Goal: Information Seeking & Learning: Learn about a topic

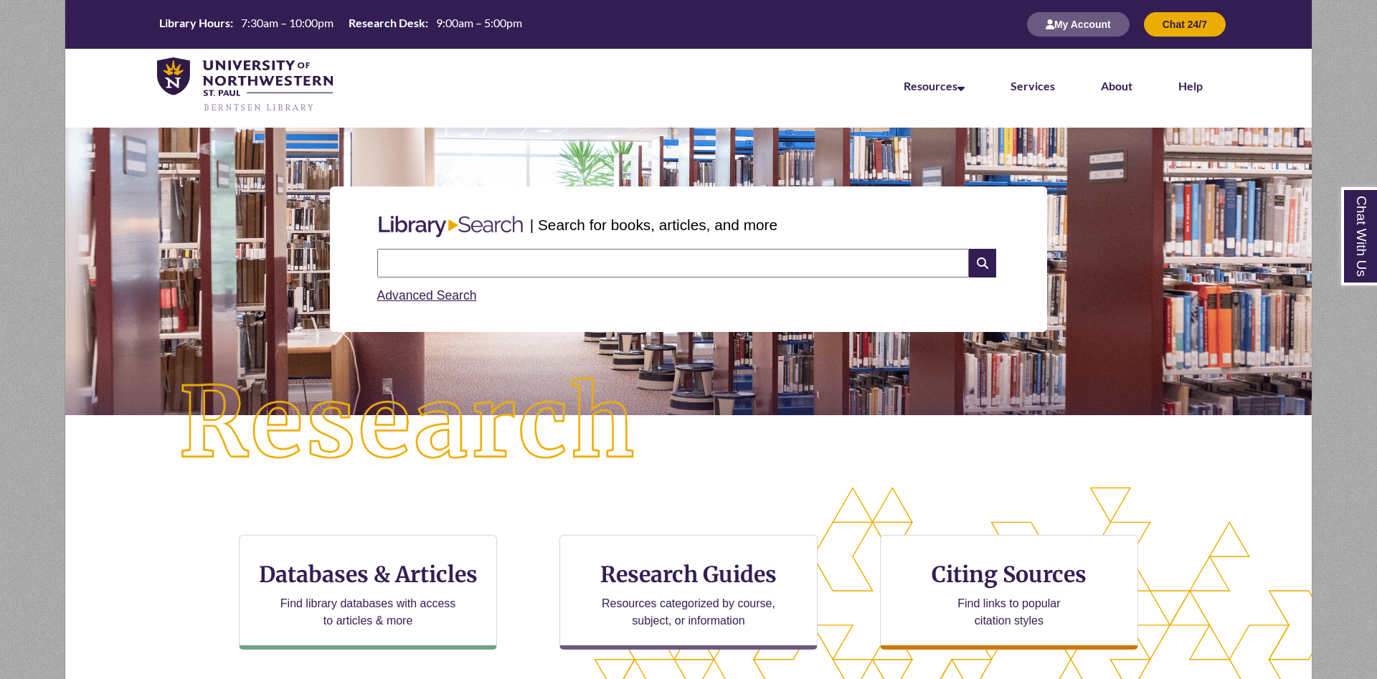
click at [573, 270] on input "text" at bounding box center [673, 263] width 592 height 29
type input "**********"
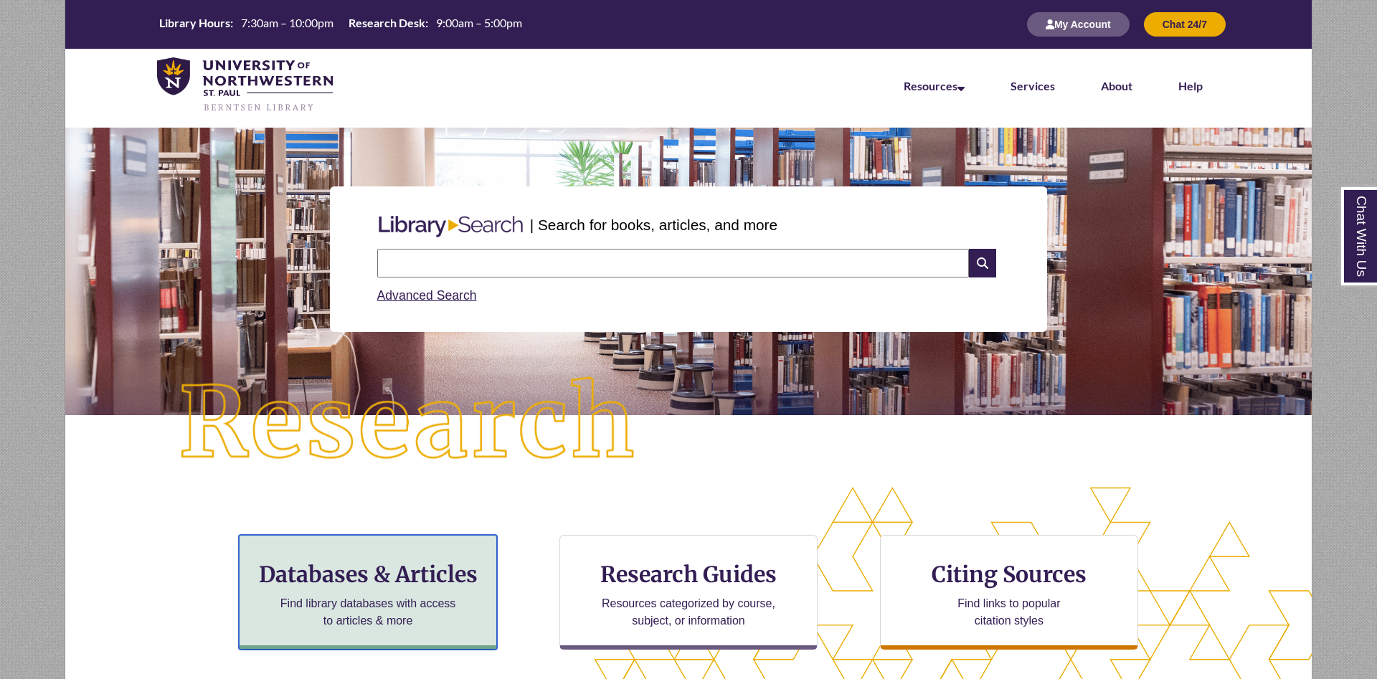
click at [412, 580] on h3 "Databases & Articles" at bounding box center [368, 574] width 234 height 27
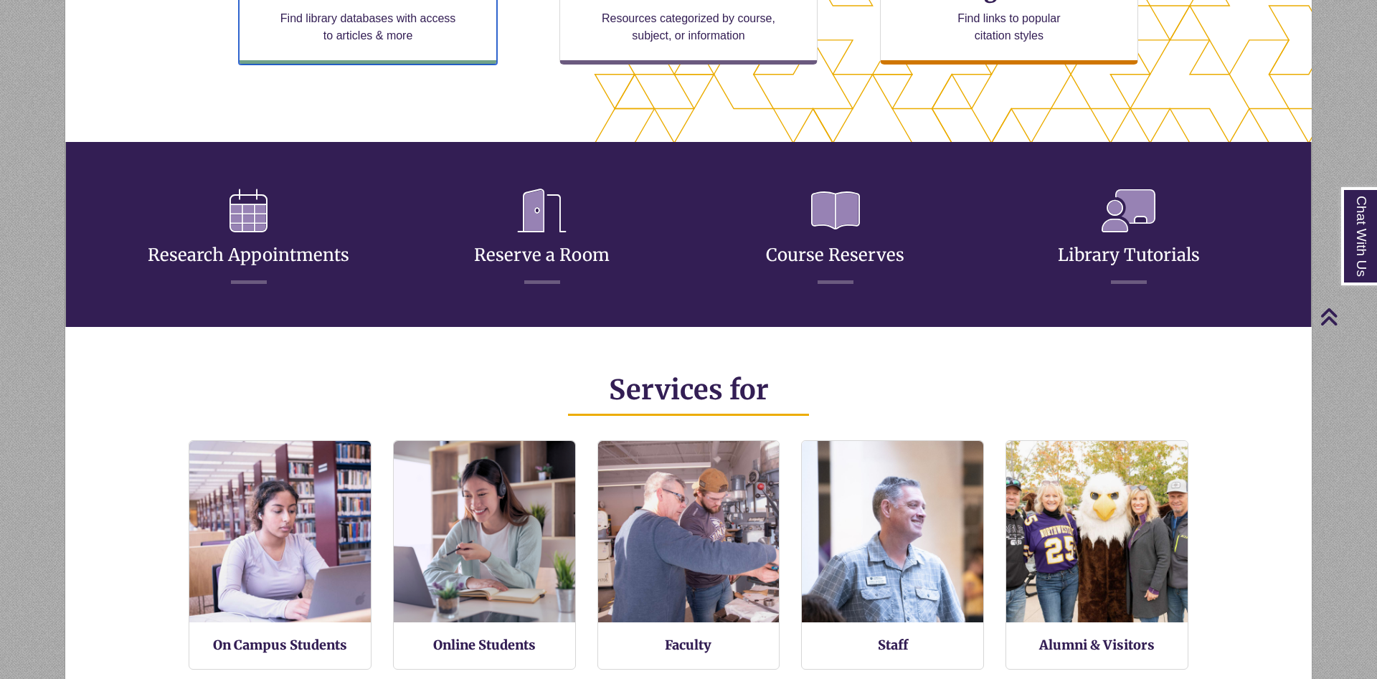
scroll to position [339, 1247]
click at [1136, 248] on link "Library Tutorials" at bounding box center [1129, 237] width 142 height 57
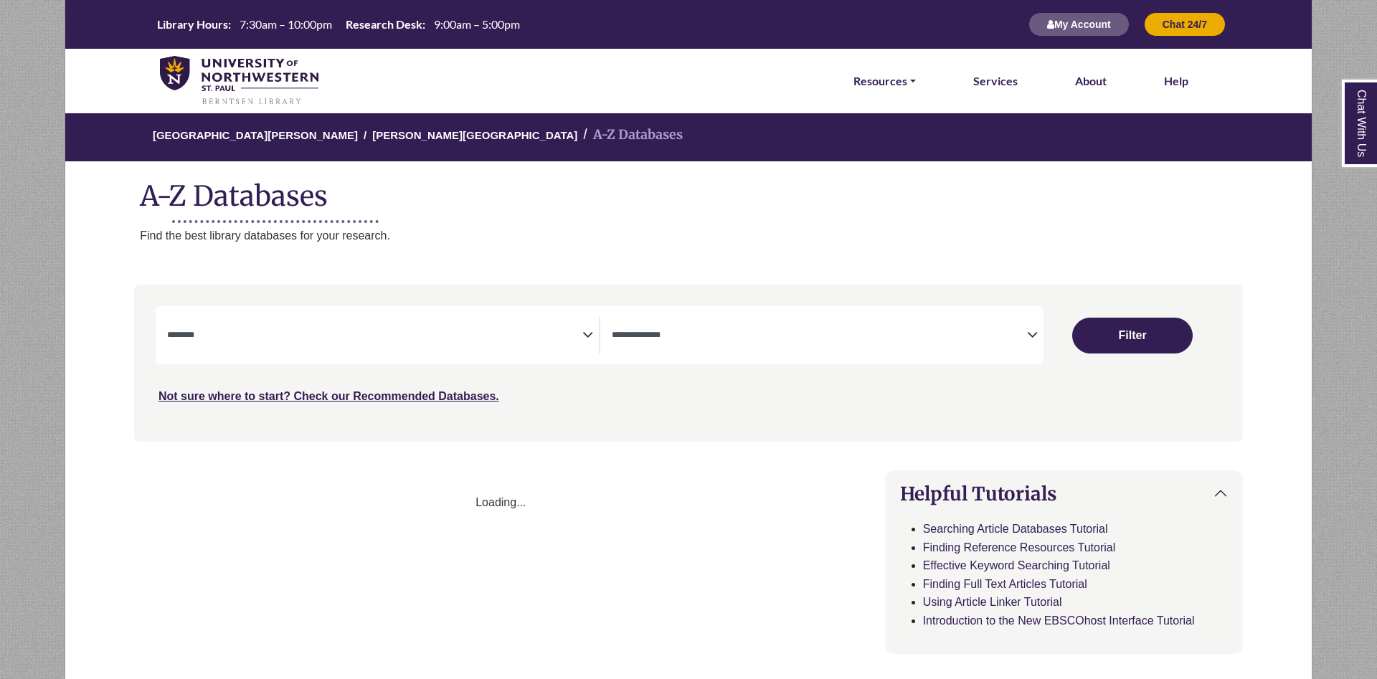
select select "Database Subject Filter"
select select "Database Types Filter"
select select "Database Subject Filter"
select select "Database Types Filter"
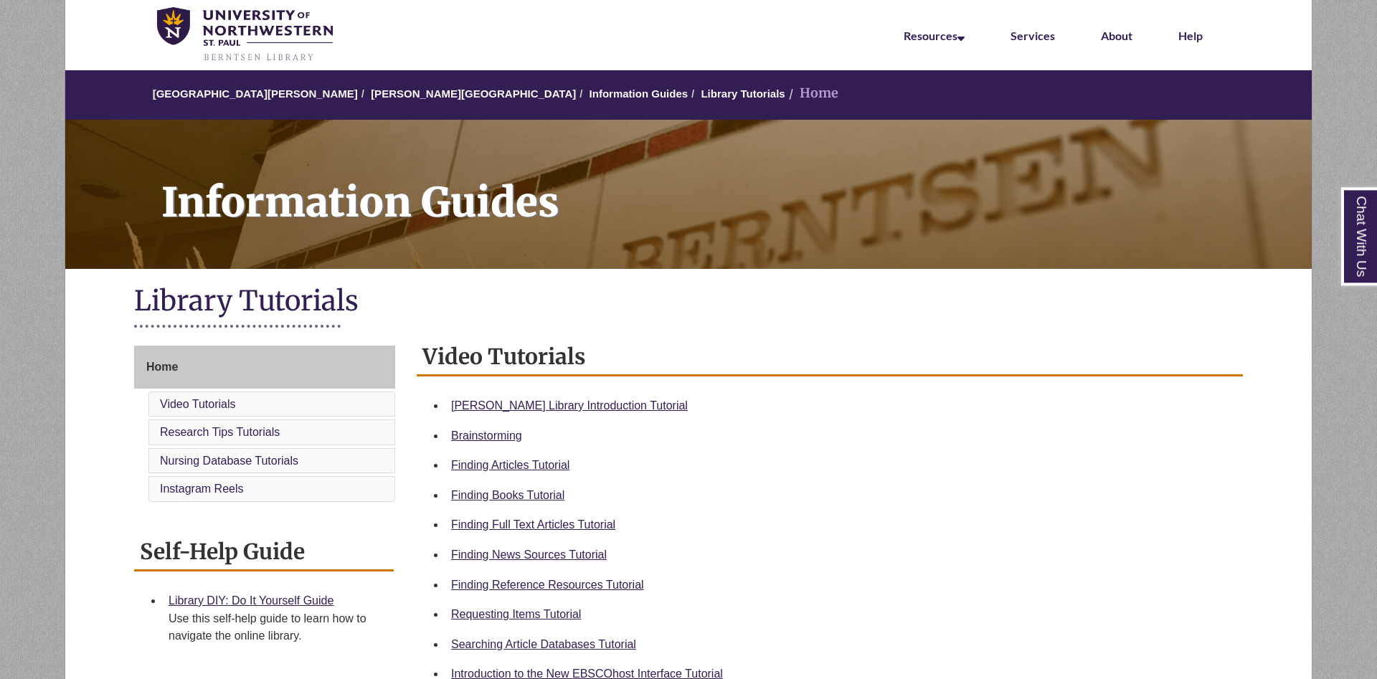
scroll to position [73, 0]
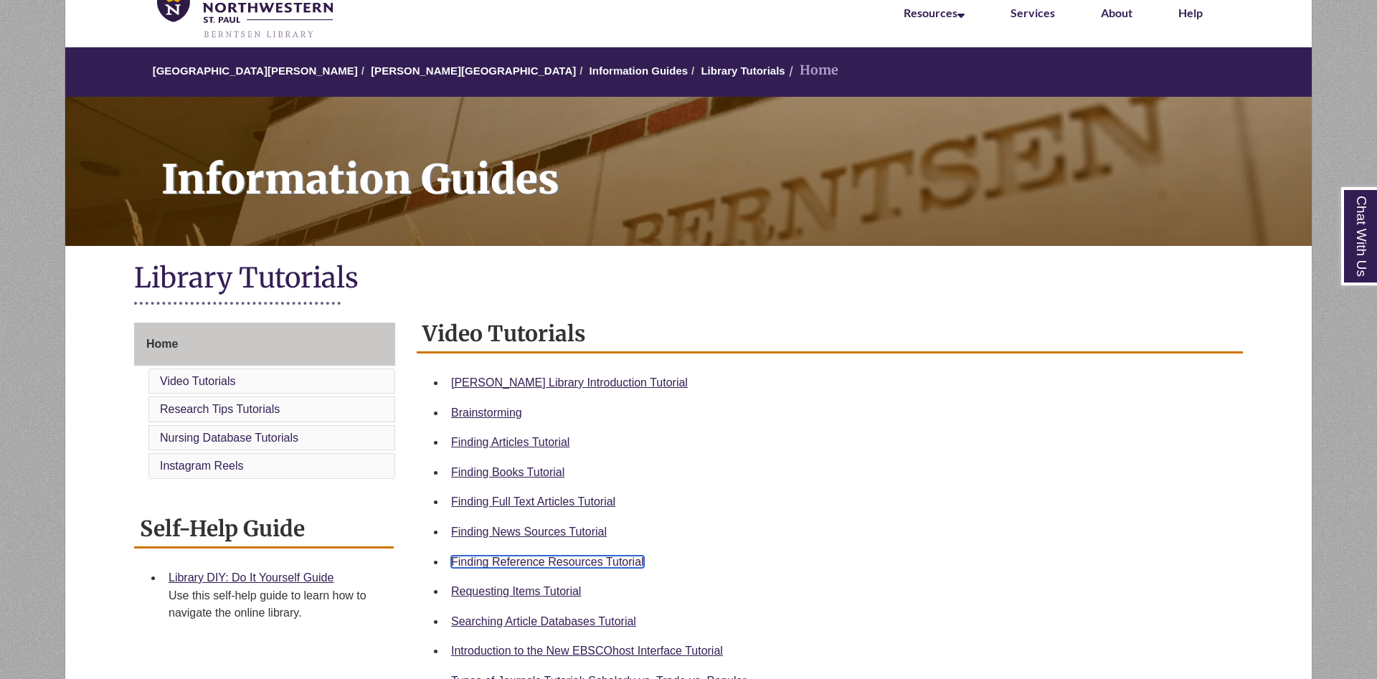
click at [590, 562] on link "Finding Reference Resources Tutorial" at bounding box center [547, 562] width 193 height 12
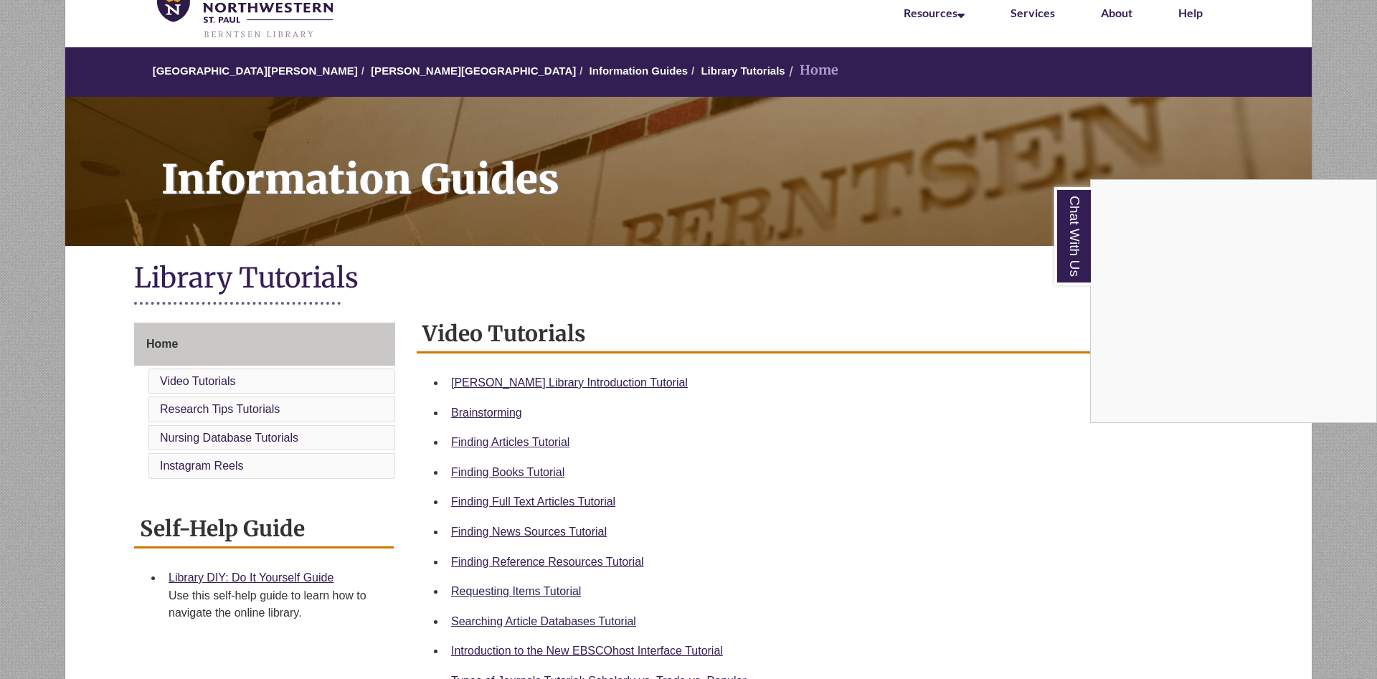
click at [865, 444] on div "Chat With Us" at bounding box center [688, 339] width 1377 height 679
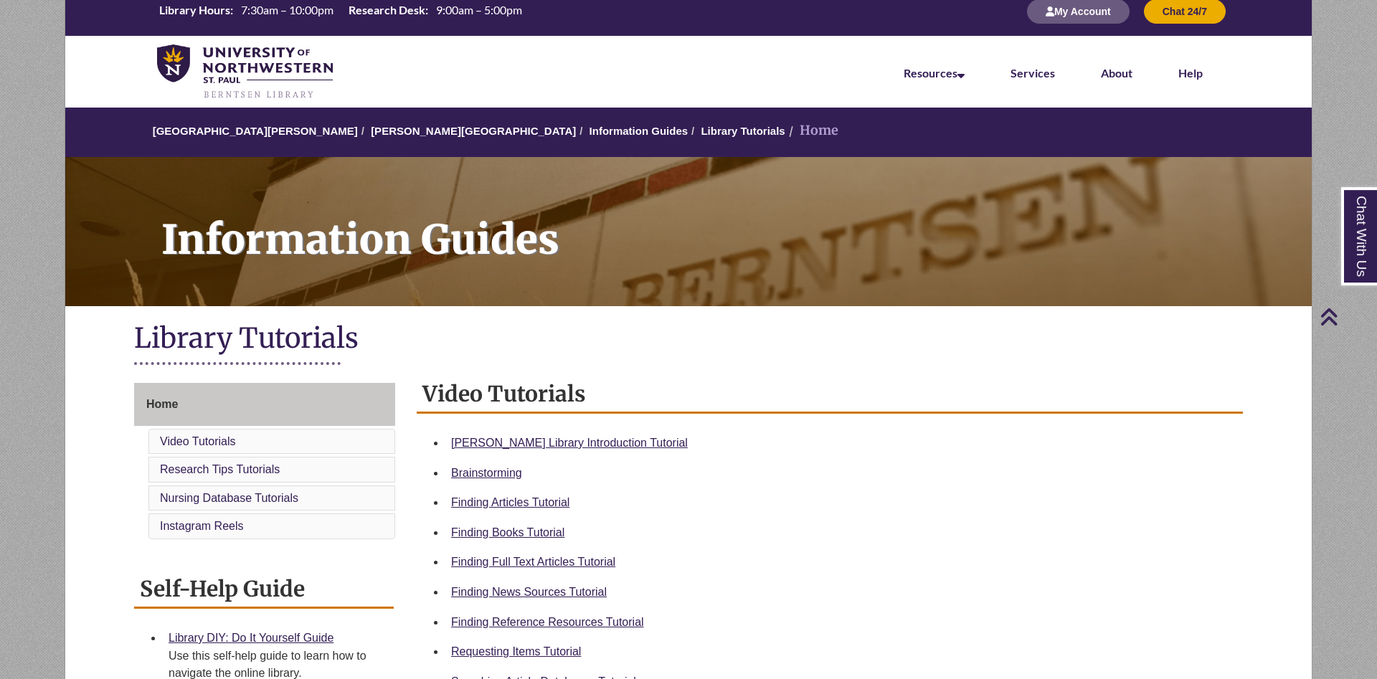
scroll to position [0, 0]
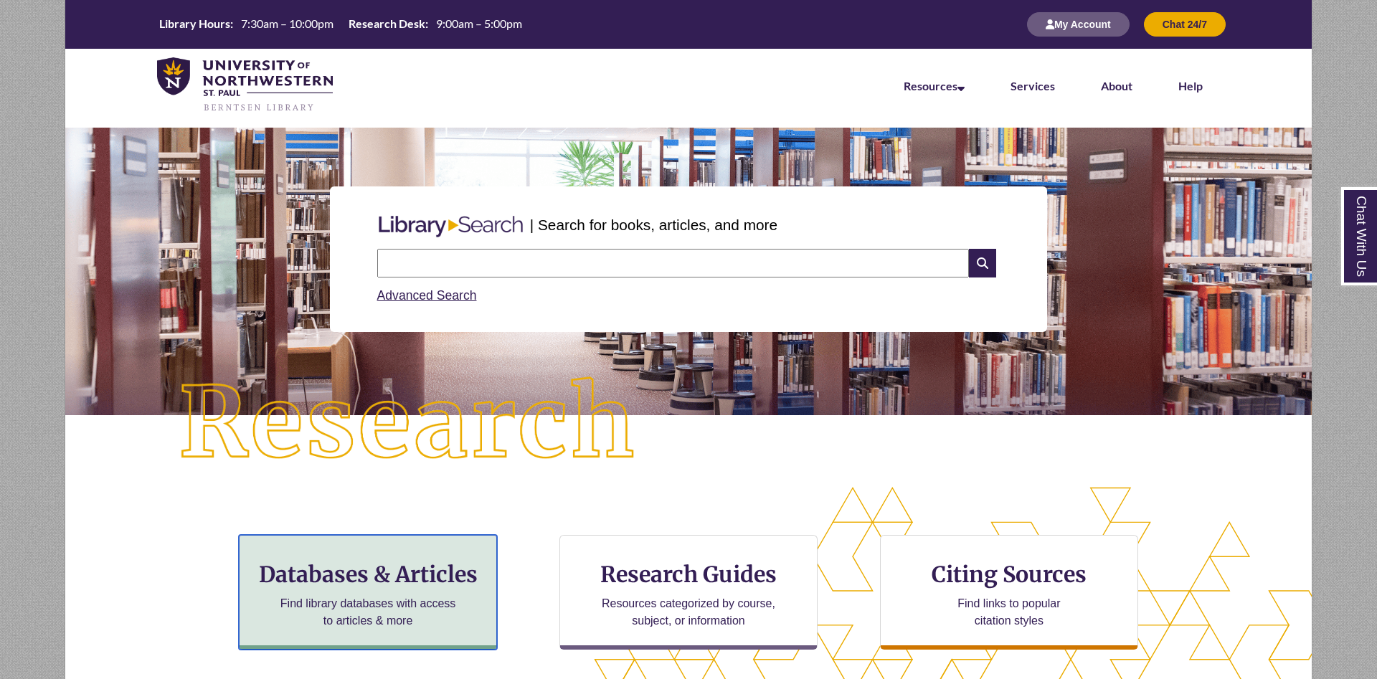
click at [375, 591] on div "Databases & Articles Find library databases with access to articles & more" at bounding box center [368, 592] width 258 height 115
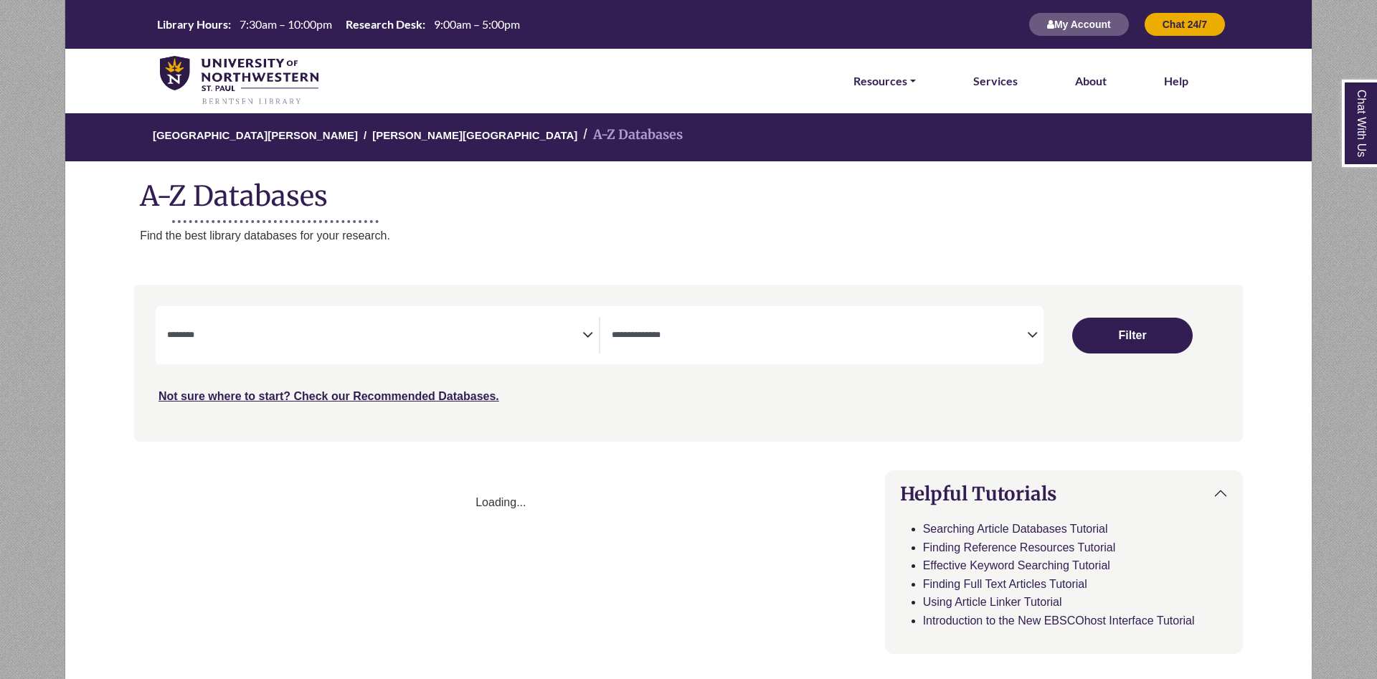
select select "Database Subject Filter"
select select "Database Types Filter"
select select "Database Subject Filter"
select select "Database Types Filter"
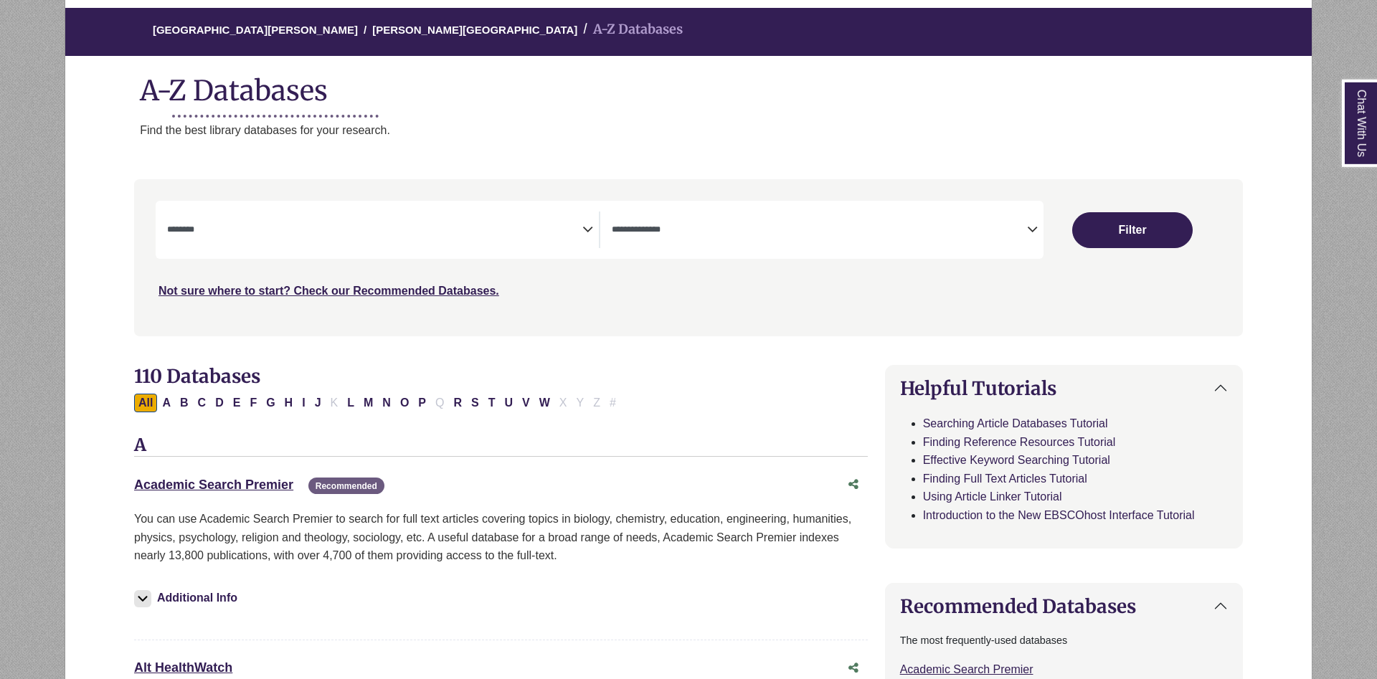
scroll to position [220, 0]
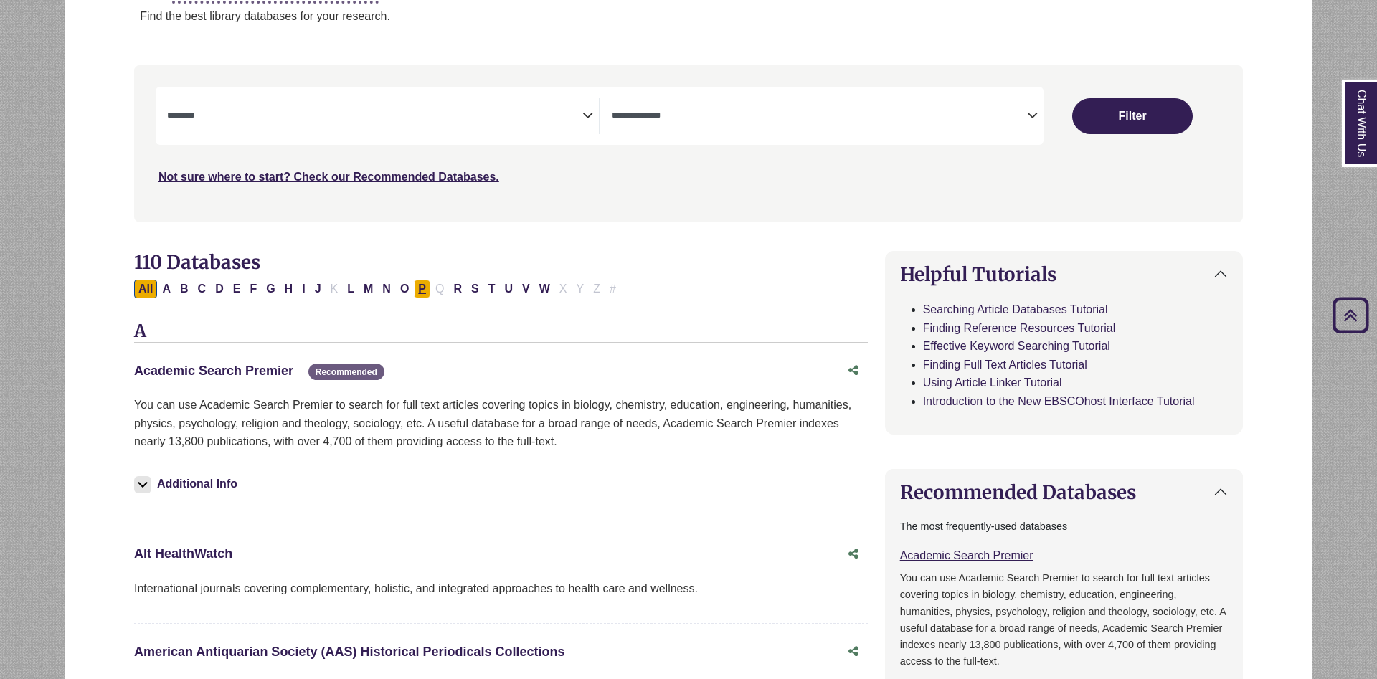
click at [422, 288] on button "P" at bounding box center [422, 289] width 17 height 19
select select "Database Subject Filter"
select select "Database Types Filter"
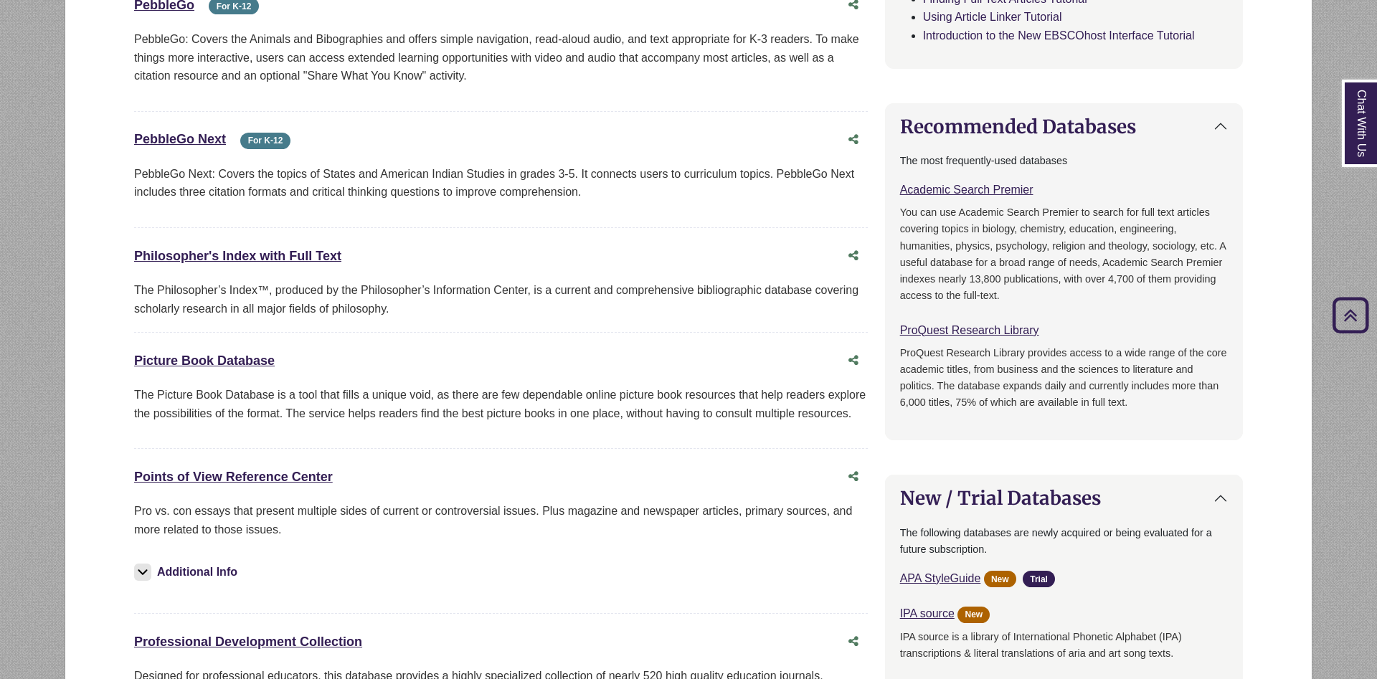
scroll to position [878, 0]
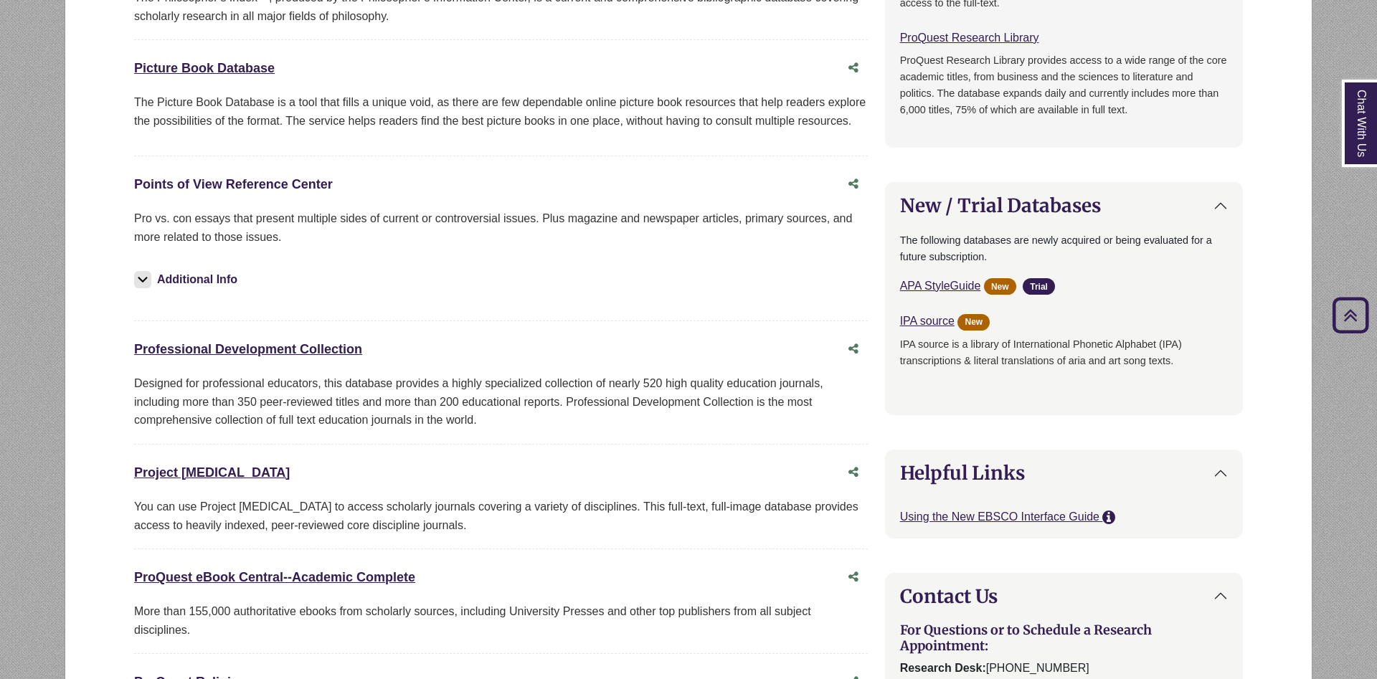
click at [218, 187] on link "Points of View Reference Center This link opens in a new window" at bounding box center [233, 184] width 199 height 14
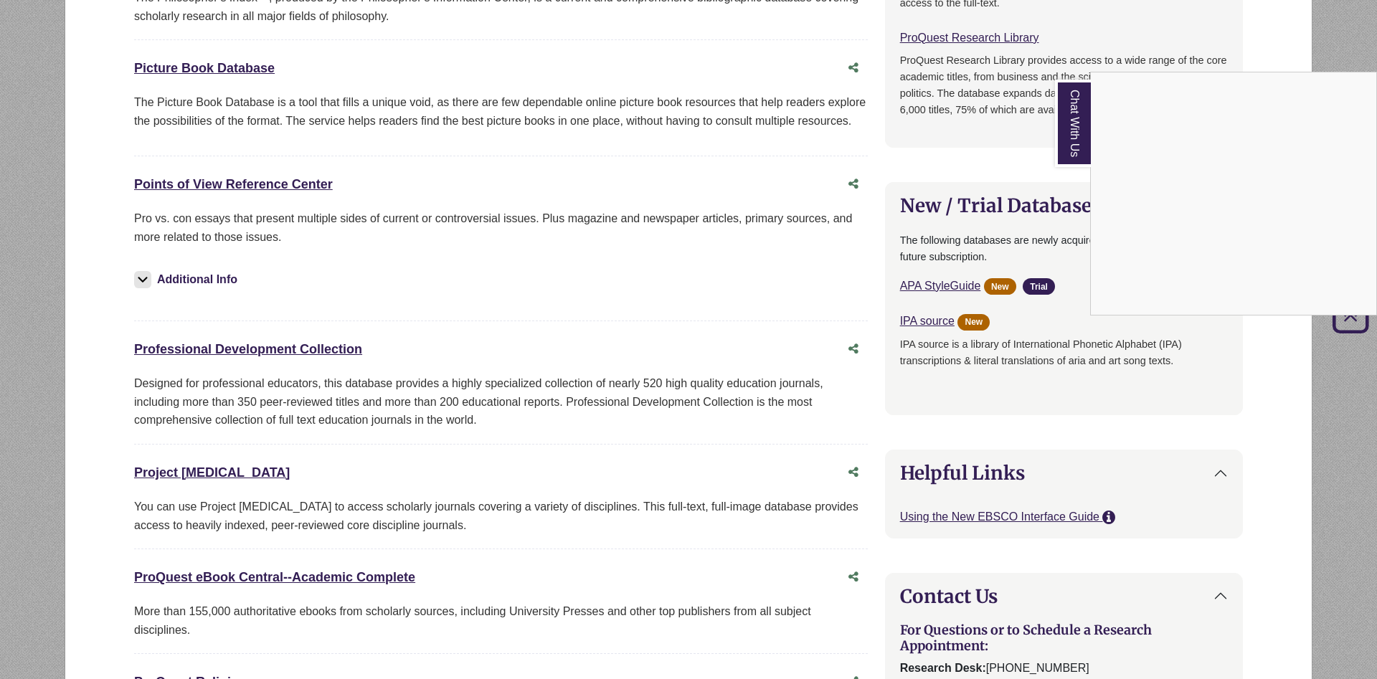
click at [1065, 122] on link "Chat With Us" at bounding box center [1073, 124] width 36 height 88
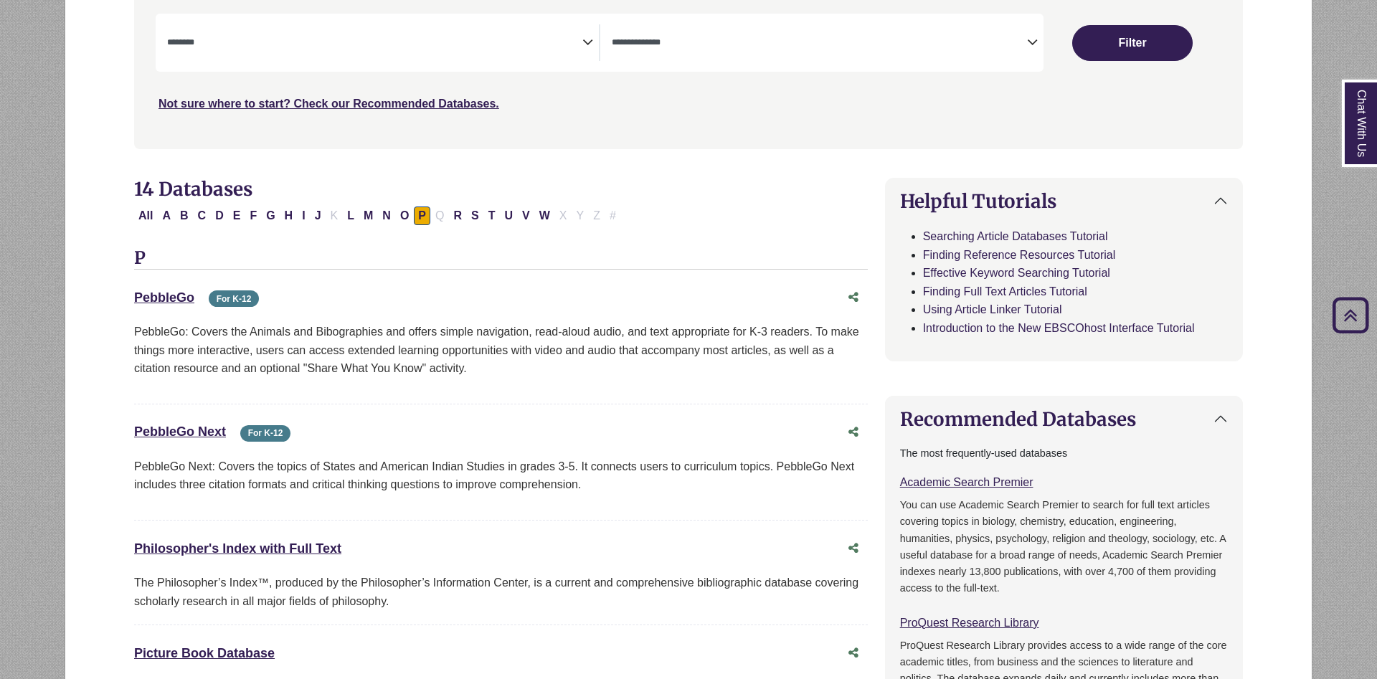
scroll to position [0, 0]
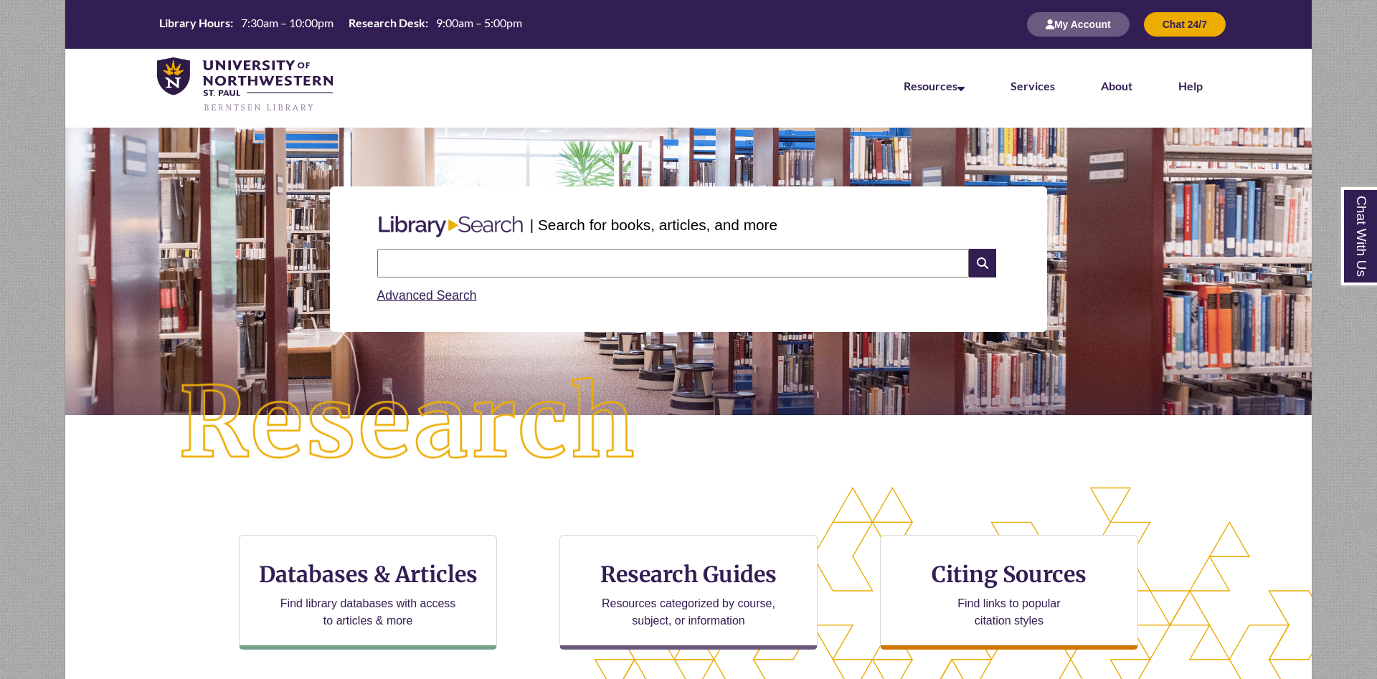
click at [771, 269] on input "text" at bounding box center [673, 263] width 592 height 29
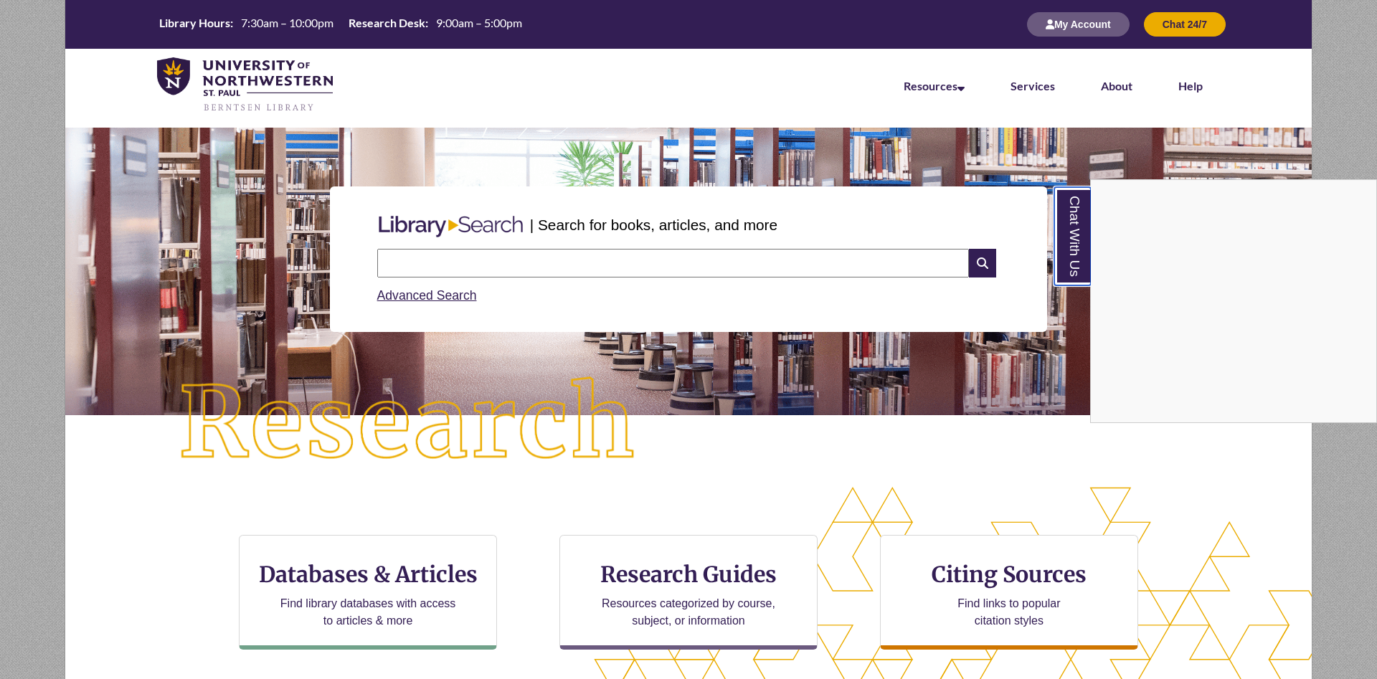
click at [1076, 250] on link "Chat With Us" at bounding box center [1073, 236] width 37 height 98
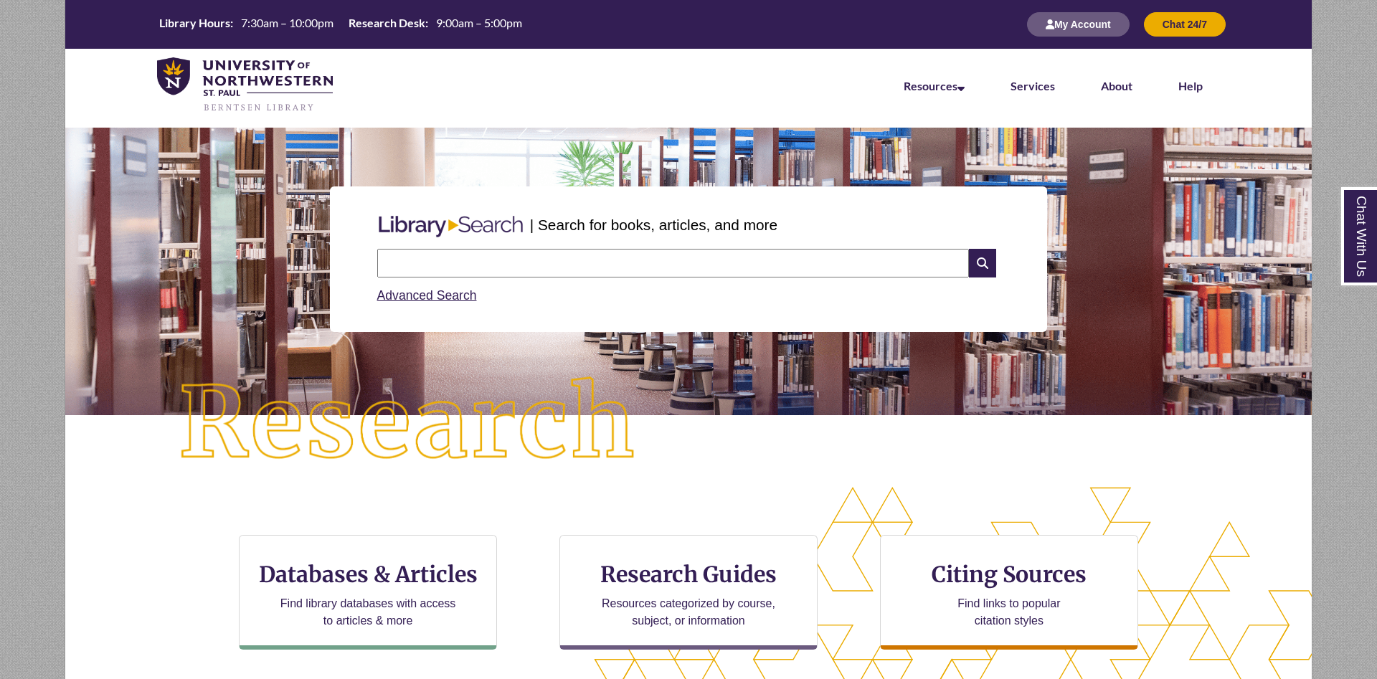
click at [733, 270] on input "text" at bounding box center [673, 263] width 592 height 29
type input "**********"
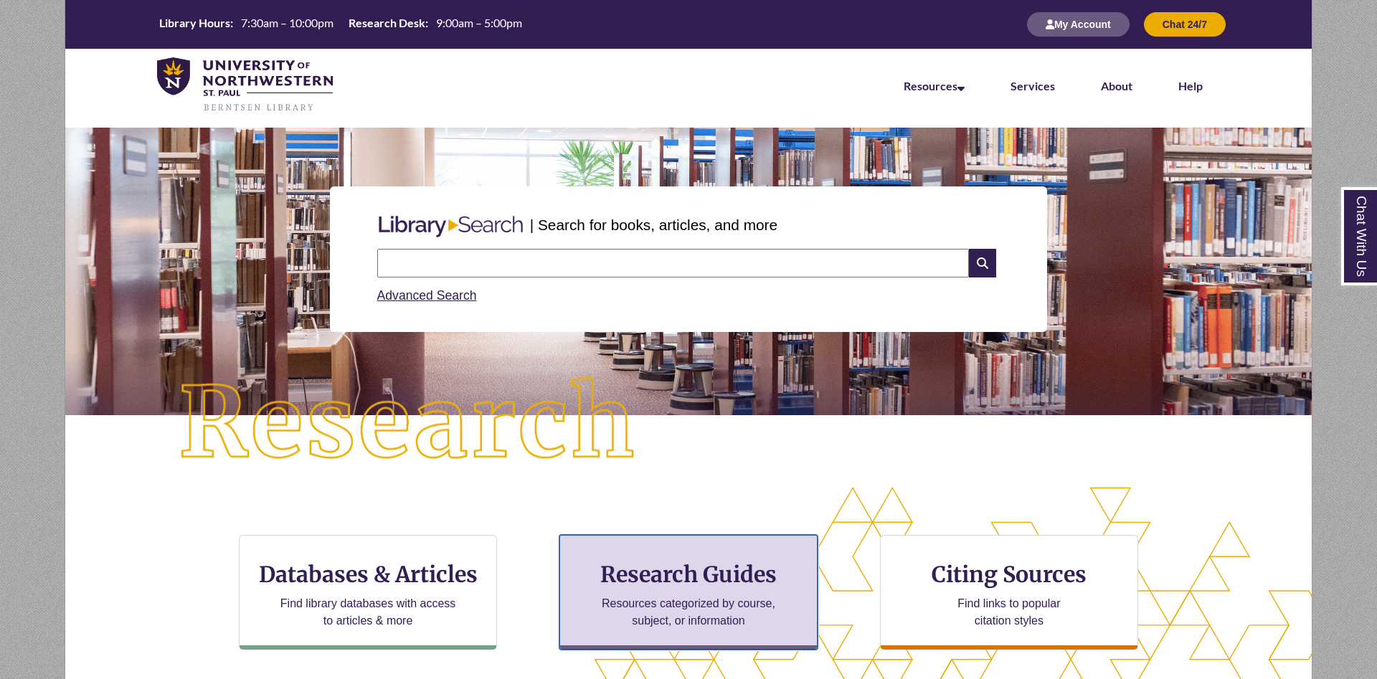
click at [698, 569] on h3 "Research Guides" at bounding box center [689, 574] width 234 height 27
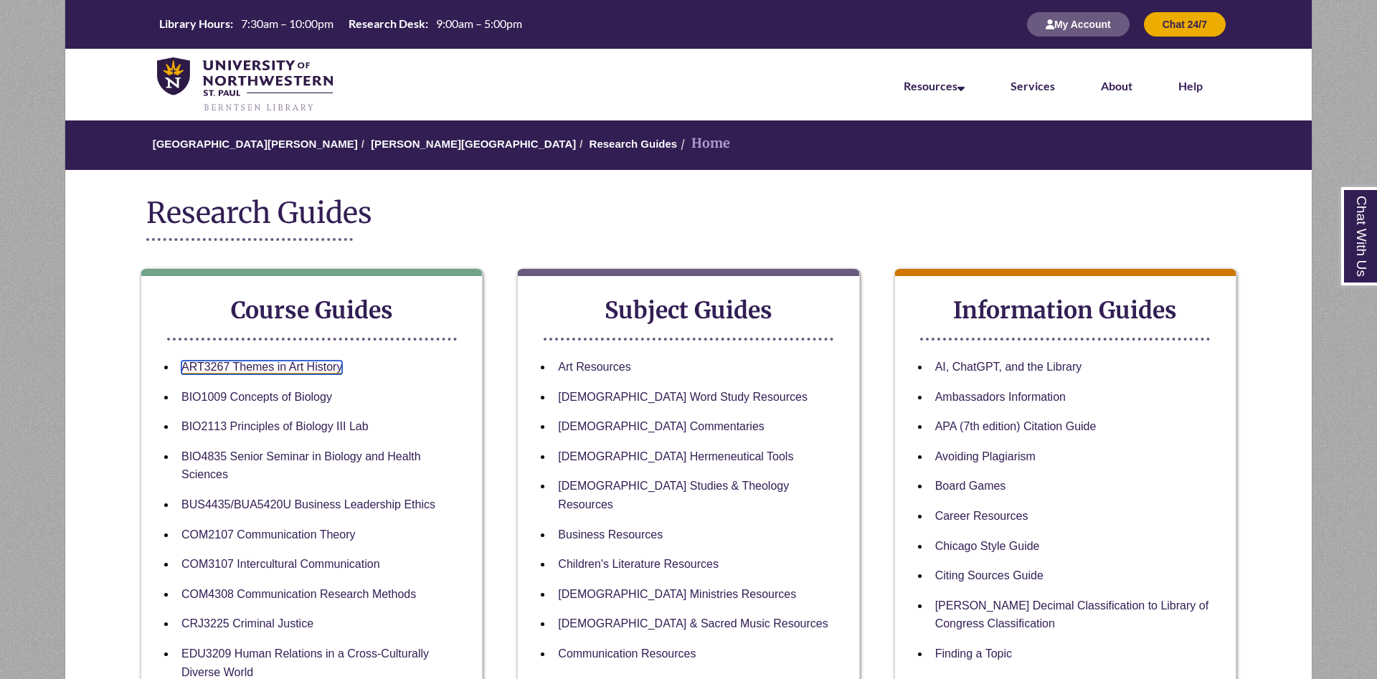
click at [260, 367] on link "ART3267 Themes in Art History" at bounding box center [262, 368] width 161 height 14
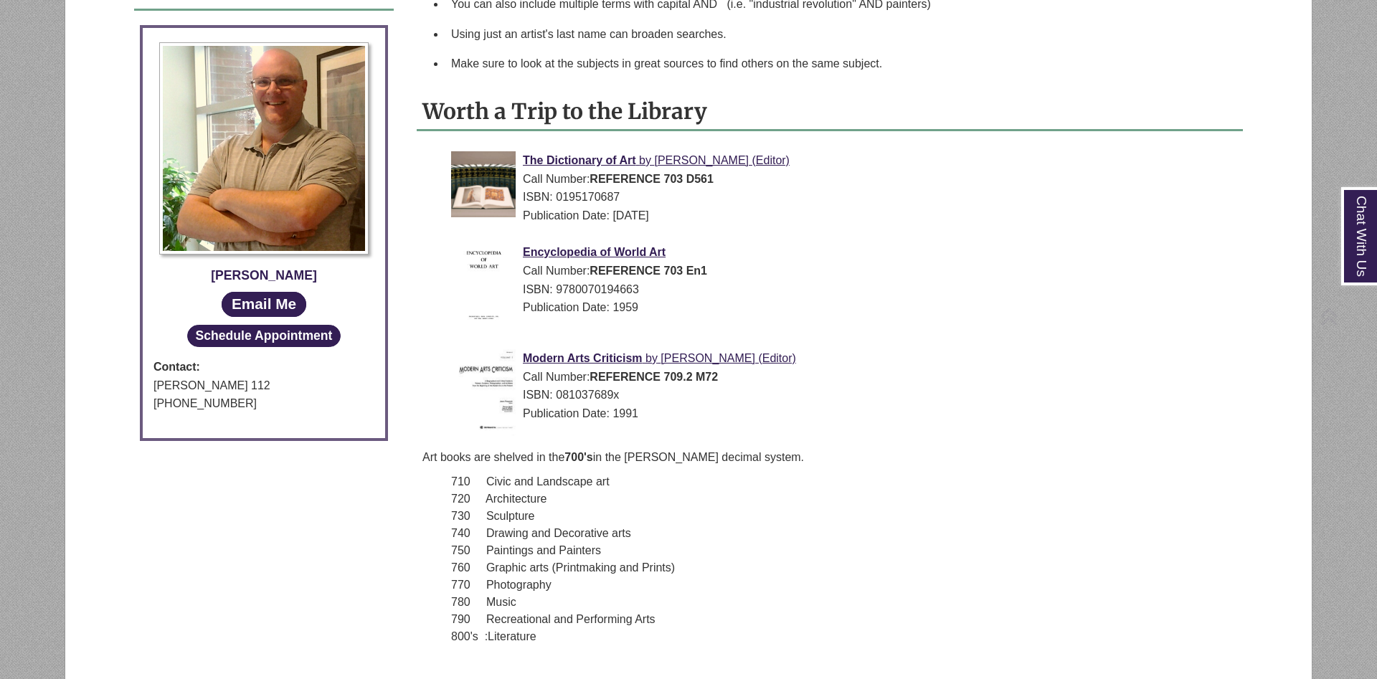
scroll to position [1430, 0]
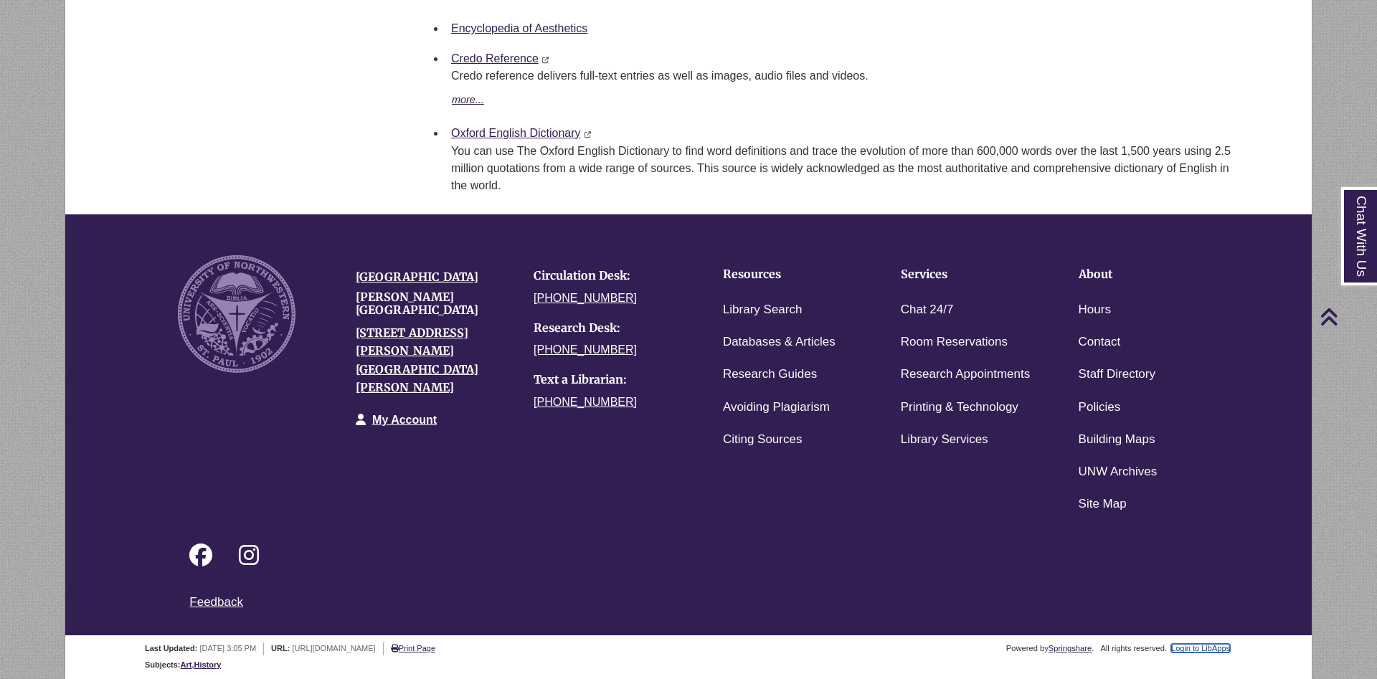
click at [1208, 646] on link "Login to LibApps" at bounding box center [1201, 648] width 59 height 9
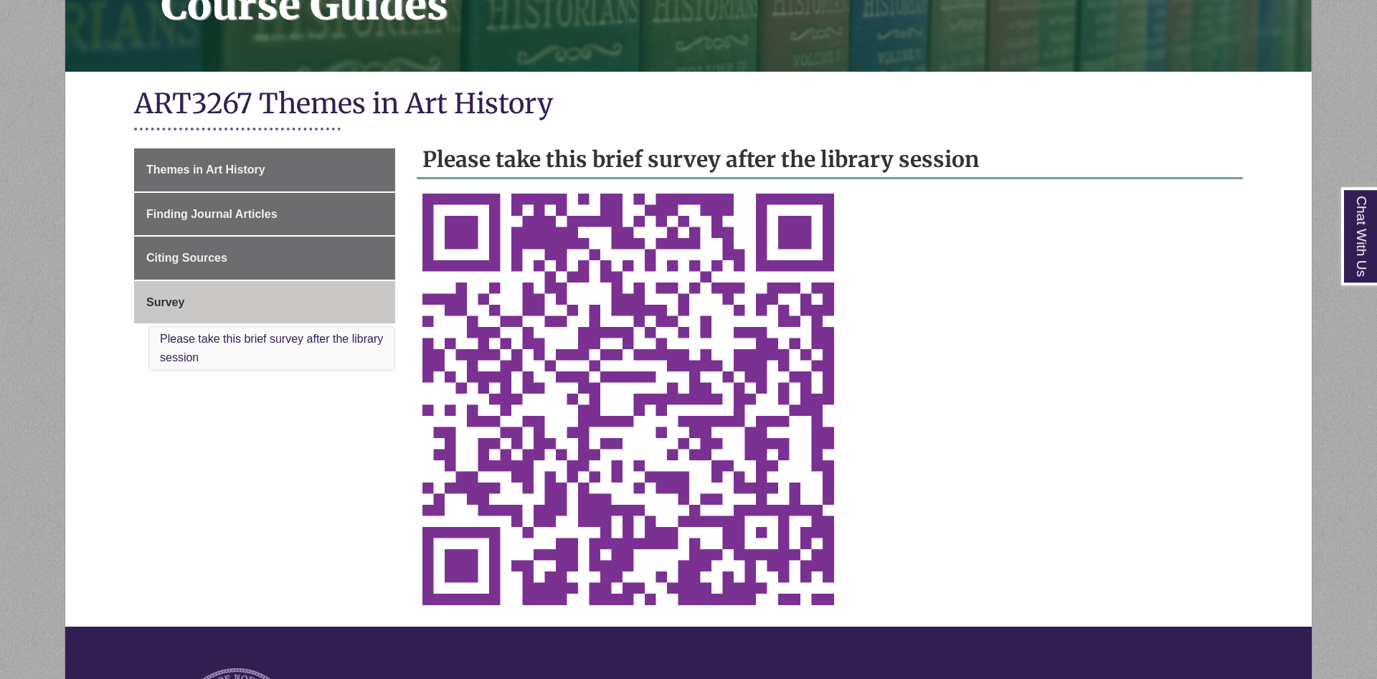
scroll to position [293, 0]
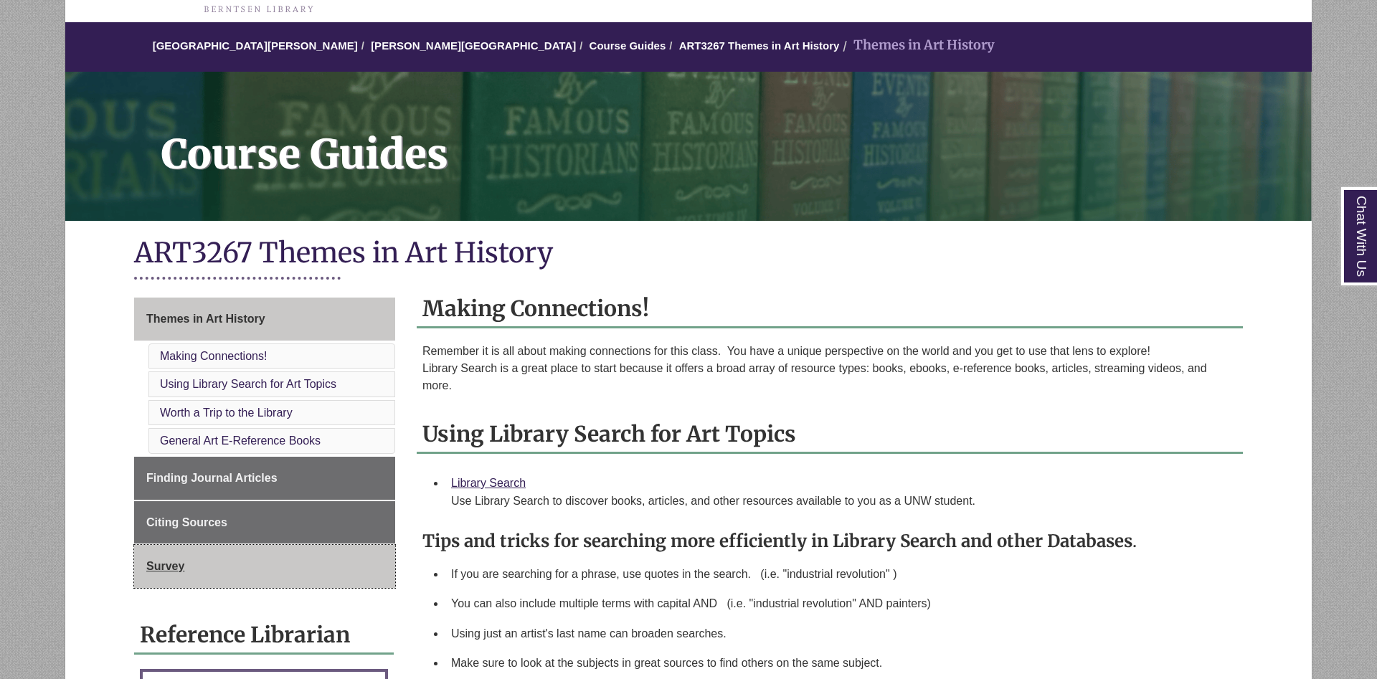
scroll to position [146, 0]
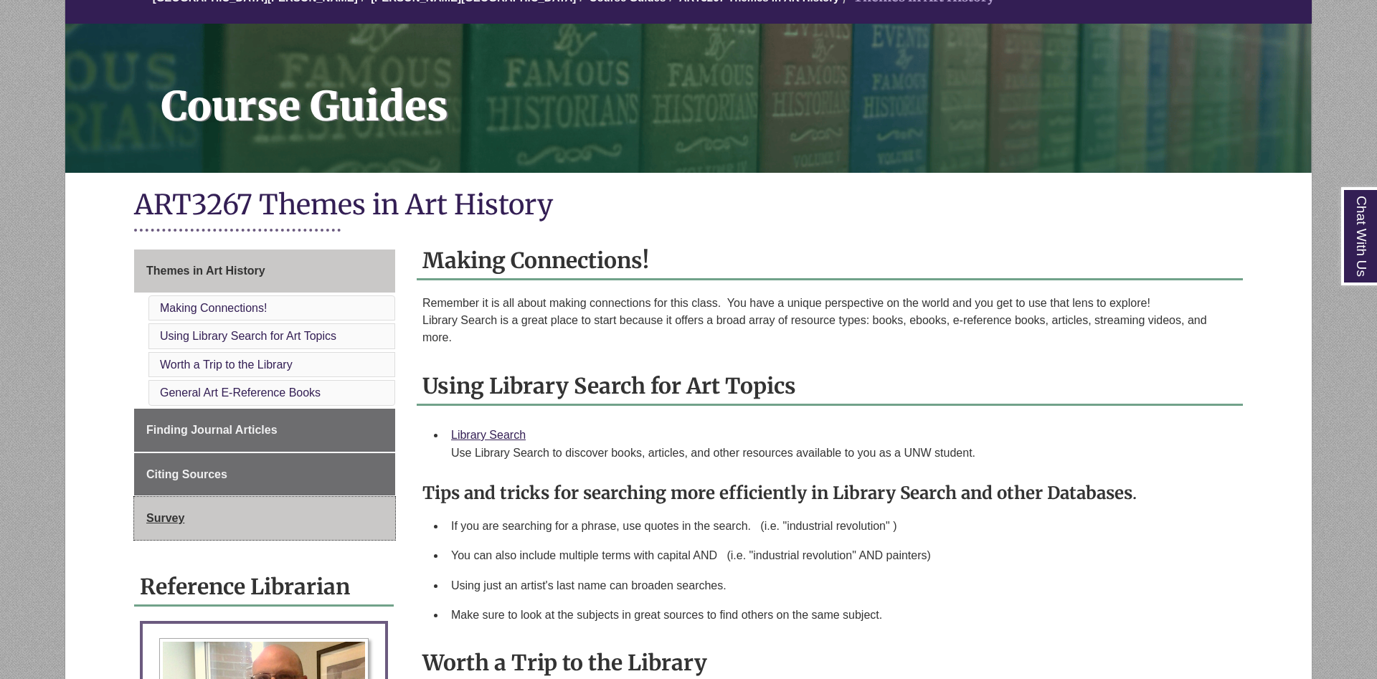
click at [274, 532] on link "Survey" at bounding box center [264, 518] width 261 height 43
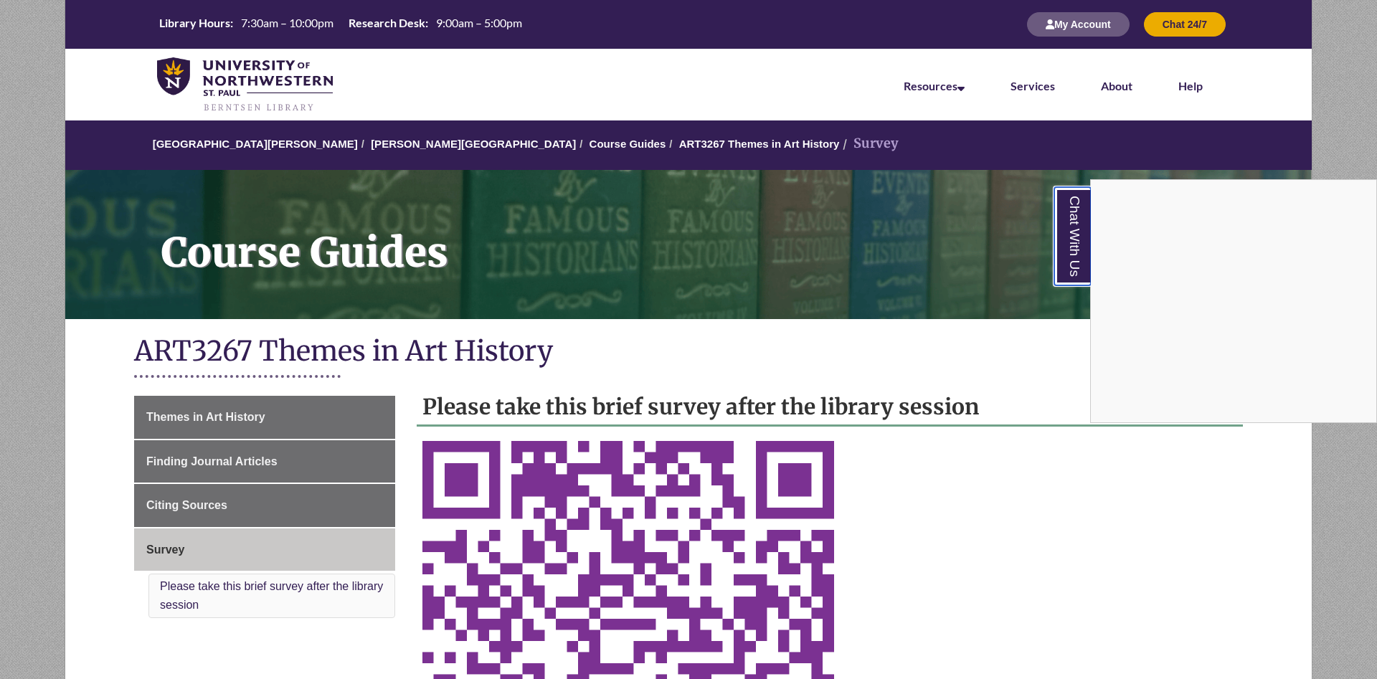
click at [1070, 242] on link "Chat With Us" at bounding box center [1073, 236] width 37 height 98
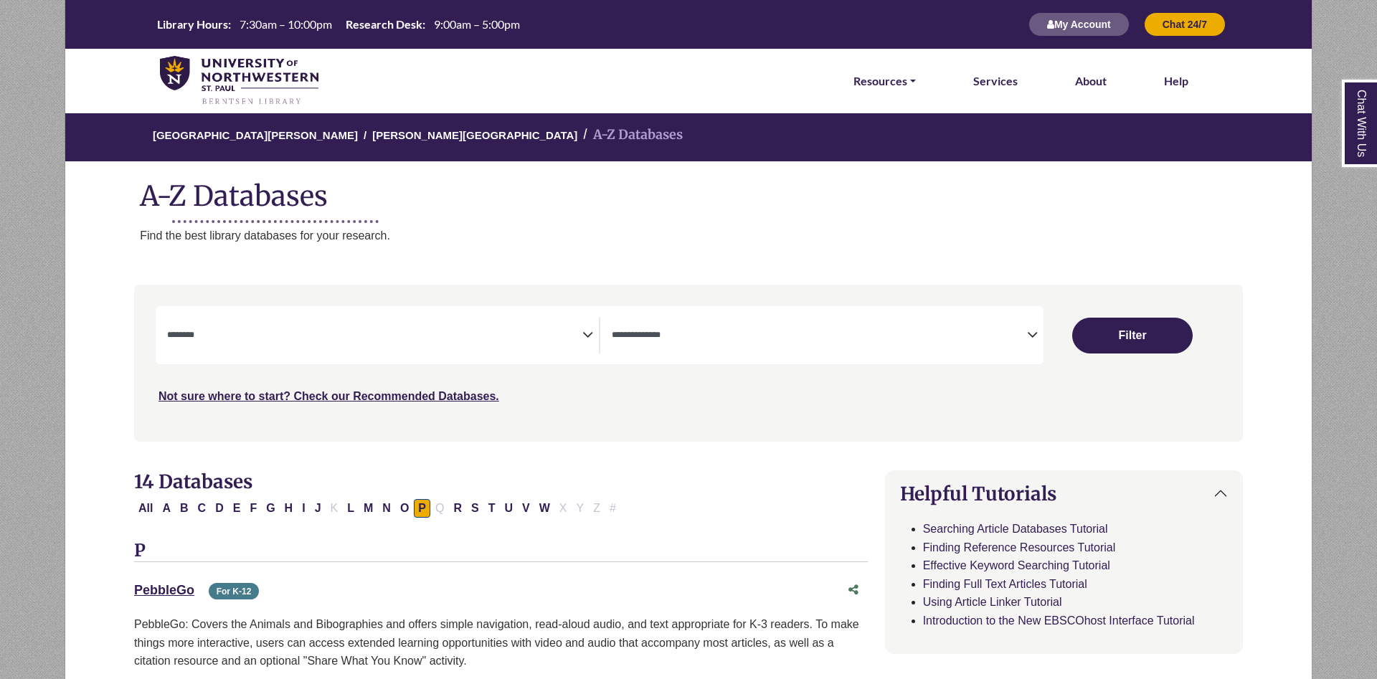
select select "Database Subject Filter"
select select "Database Types Filter"
